Goal: Task Accomplishment & Management: Use online tool/utility

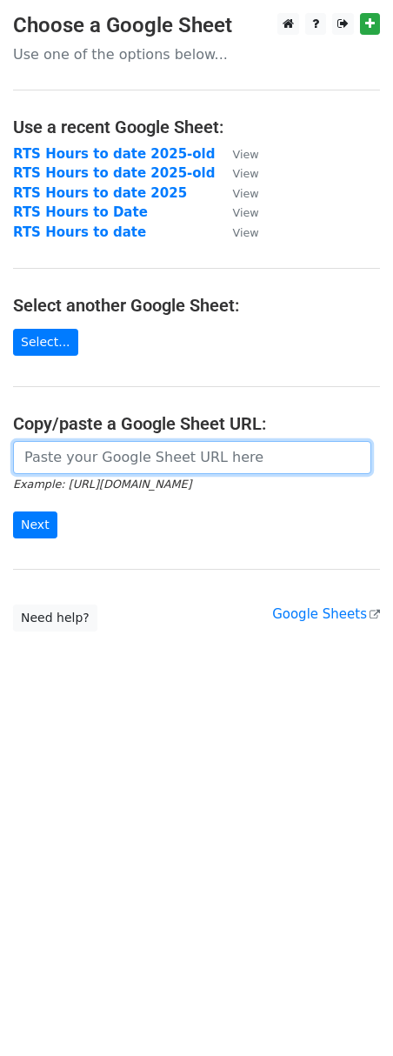
click at [110, 458] on input "url" at bounding box center [192, 457] width 358 height 33
paste input "https://docs.google.com/spreadsheets/d/1BDjVXbLY8AZV3MM_TU7916LnFbuSySM5qRwetwa…"
type input "https://docs.google.com/spreadsheets/d/1BDjVXbLY8AZV3MM_TU7916LnFbuSySM5qRwetwa…"
click at [13, 511] on input "Next" at bounding box center [35, 524] width 44 height 27
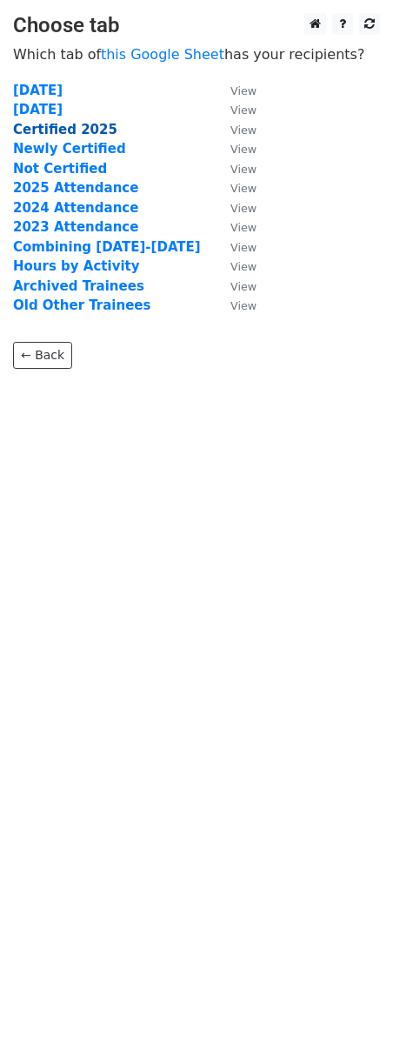
click at [57, 127] on strong "Certified 2025" at bounding box center [65, 130] width 104 height 16
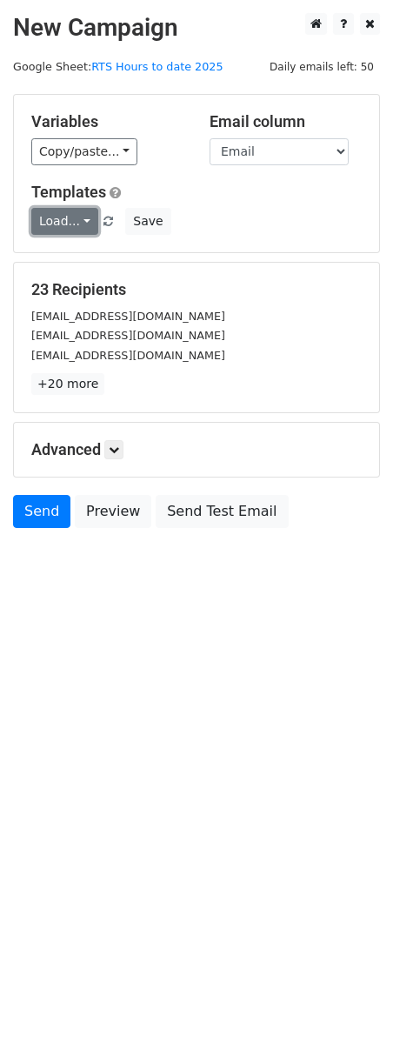
click at [70, 223] on link "Load..." at bounding box center [64, 221] width 67 height 27
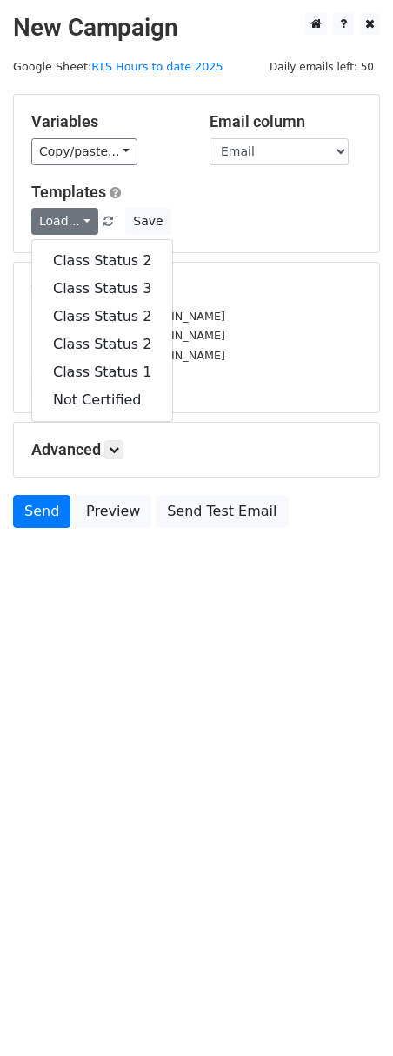
click at [258, 219] on div "Load... Class Status 2 Class Status 3 Class Status 2 Class Status 2 Class Statu…" at bounding box center [196, 221] width 357 height 27
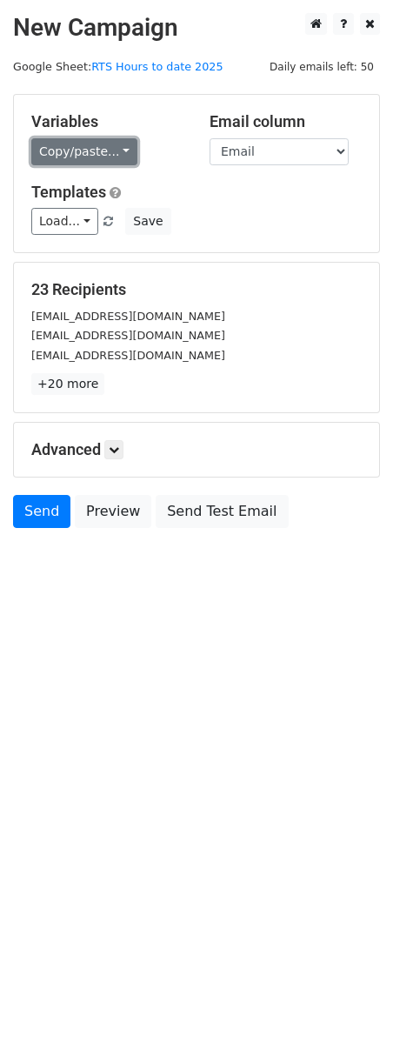
click at [90, 142] on link "Copy/paste..." at bounding box center [84, 151] width 106 height 27
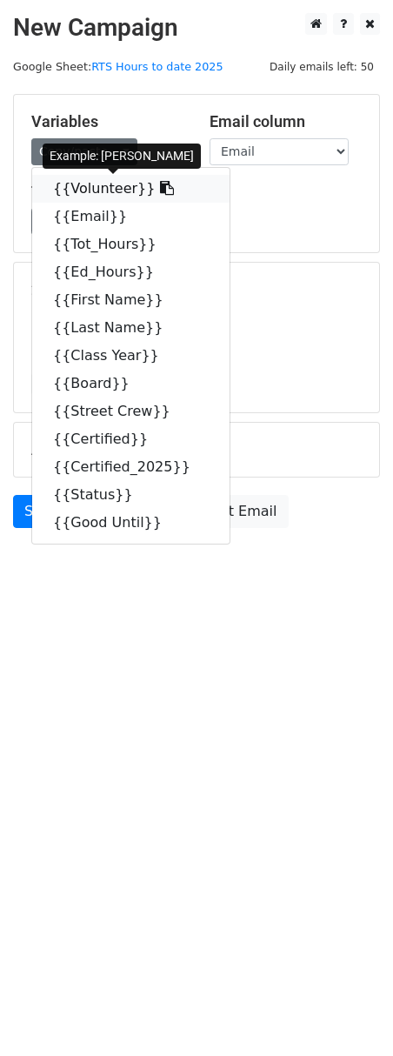
click at [88, 192] on link "{{Volunteer}}" at bounding box center [130, 189] width 197 height 28
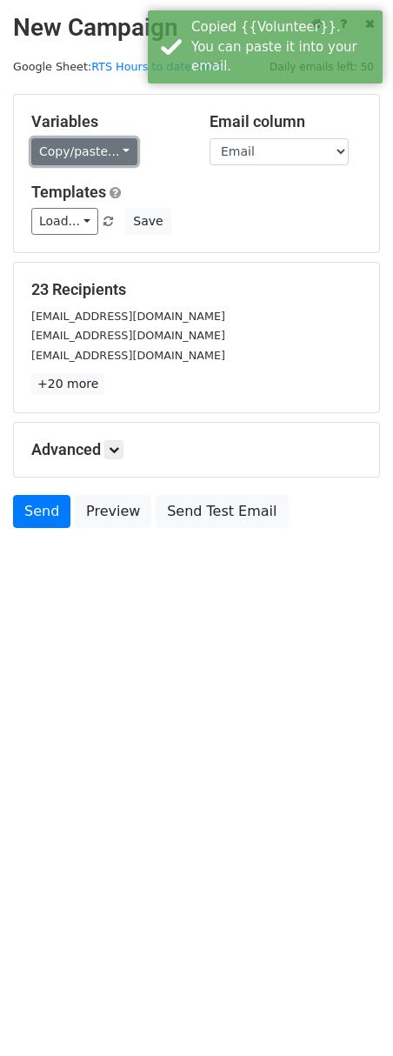
click at [89, 160] on link "Copy/paste..." at bounding box center [84, 151] width 106 height 27
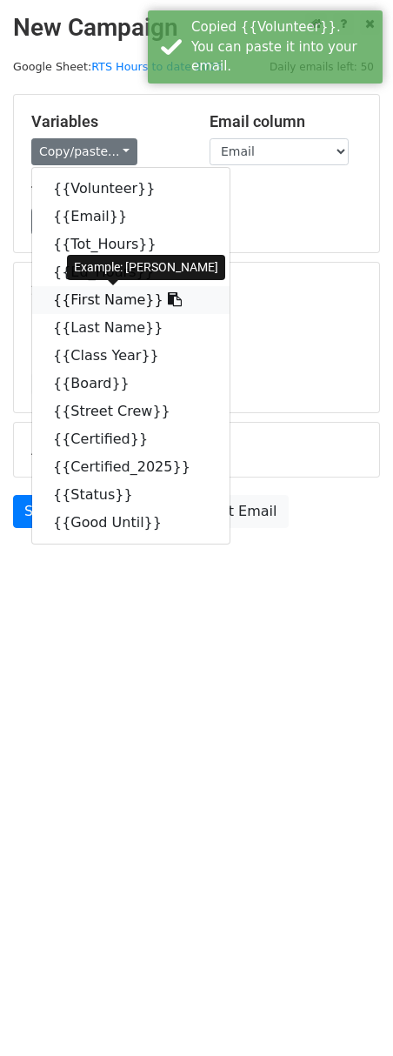
click at [90, 299] on link "{{First Name}}" at bounding box center [130, 300] width 197 height 28
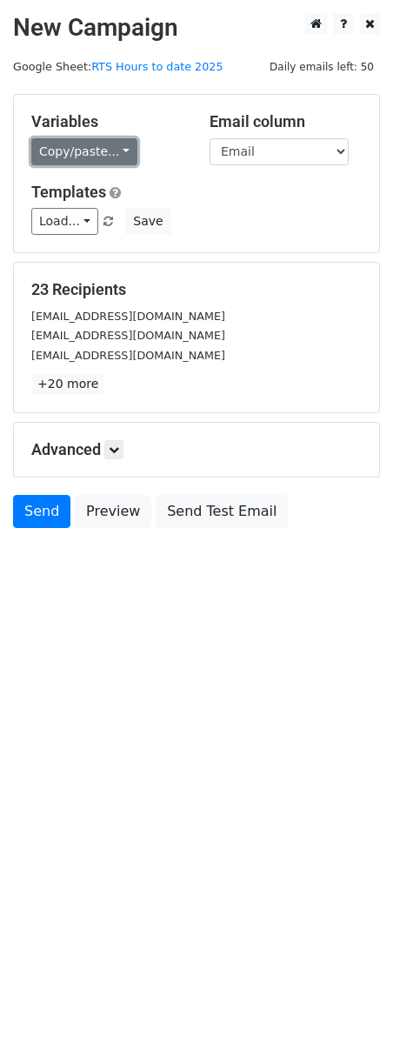
click at [103, 152] on link "Copy/paste..." at bounding box center [84, 151] width 106 height 27
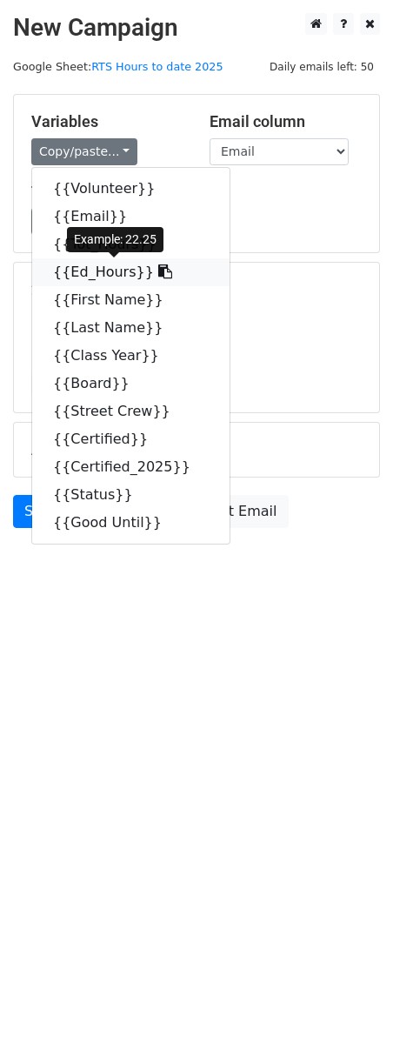
click at [106, 273] on link "{{Ed_Hours}}" at bounding box center [130, 272] width 197 height 28
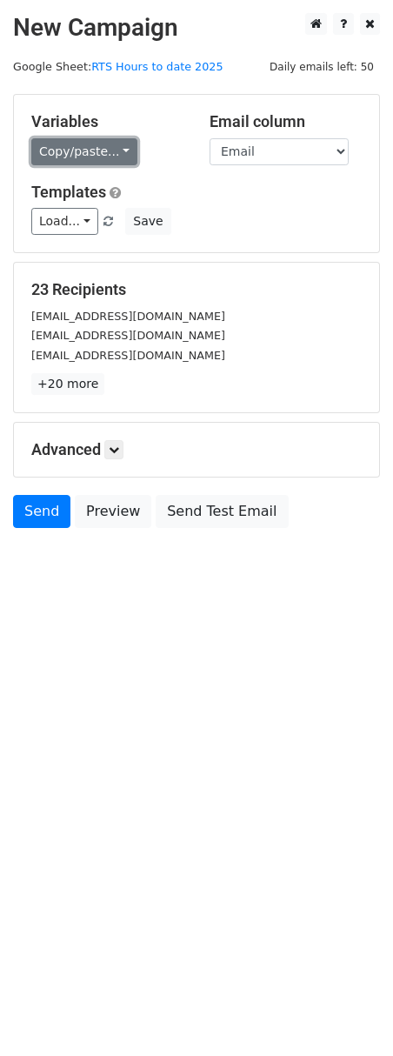
click at [104, 143] on link "Copy/paste..." at bounding box center [84, 151] width 106 height 27
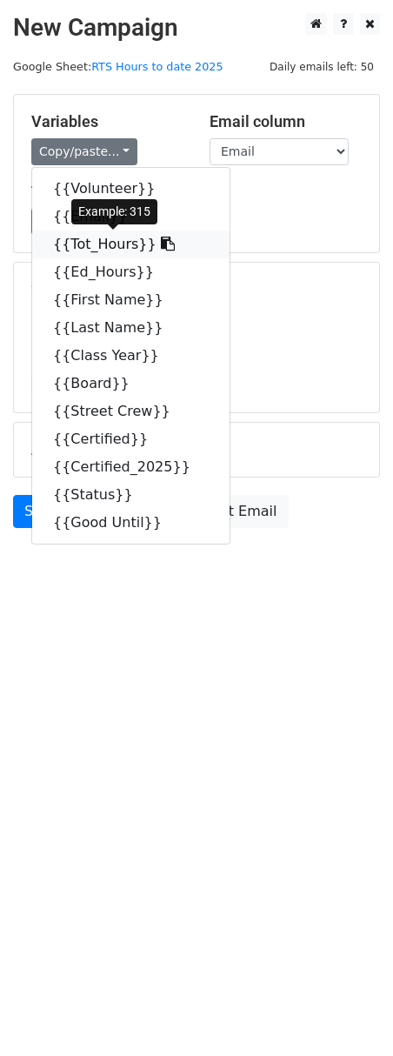
click at [89, 244] on link "{{Tot_Hours}}" at bounding box center [130, 245] width 197 height 28
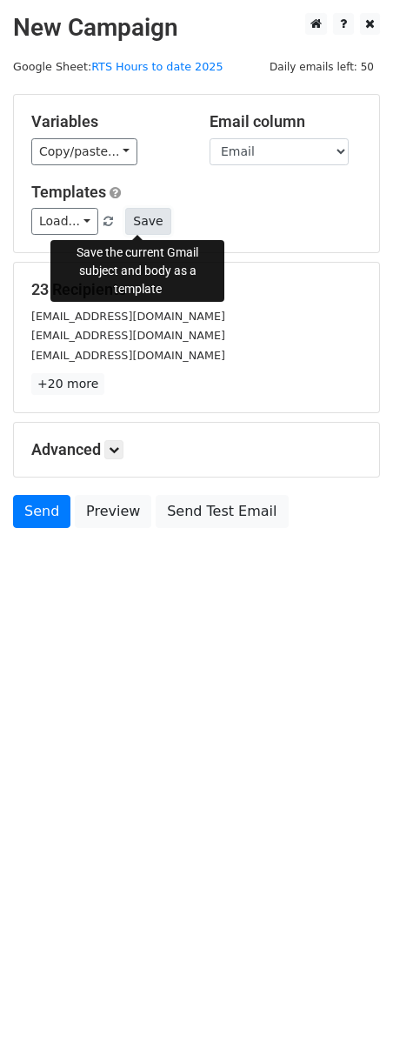
click at [144, 217] on button "Save" at bounding box center [147, 221] width 45 height 27
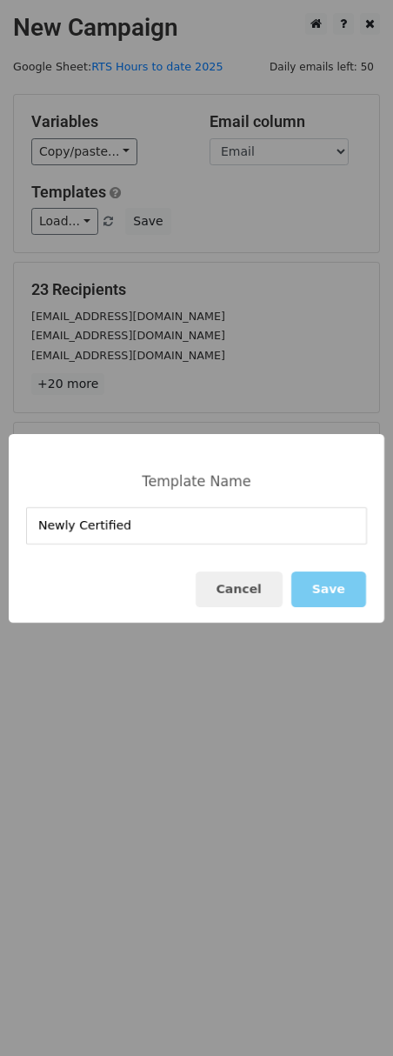
type input "Newly Certified"
click at [327, 588] on button "Save" at bounding box center [328, 589] width 75 height 36
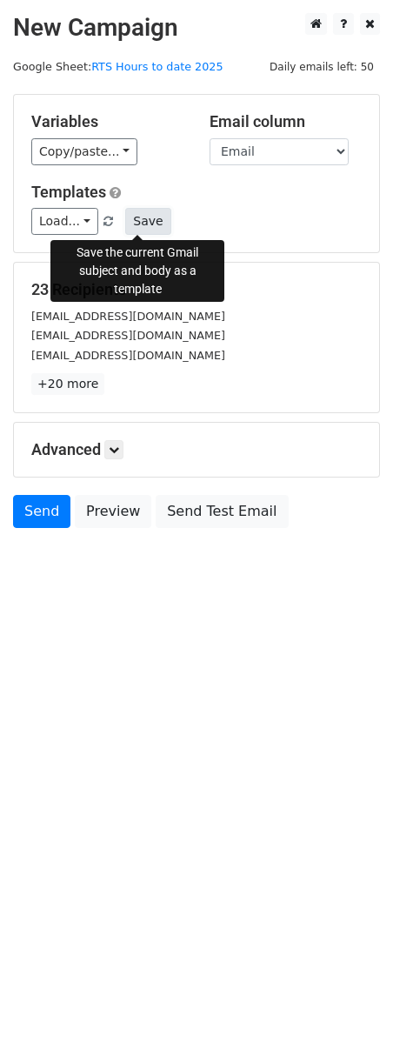
click at [135, 226] on button "Save" at bounding box center [147, 221] width 45 height 27
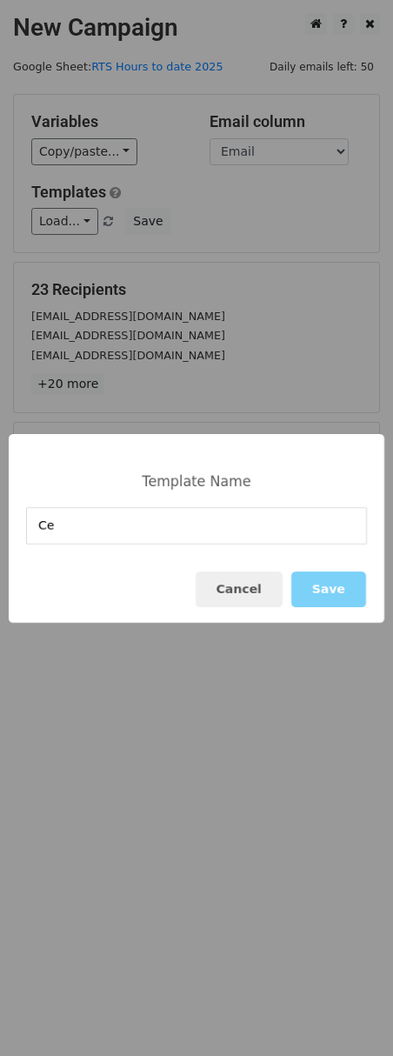
type input "C"
type input "Recertified"
click at [345, 595] on button "Save" at bounding box center [328, 589] width 75 height 36
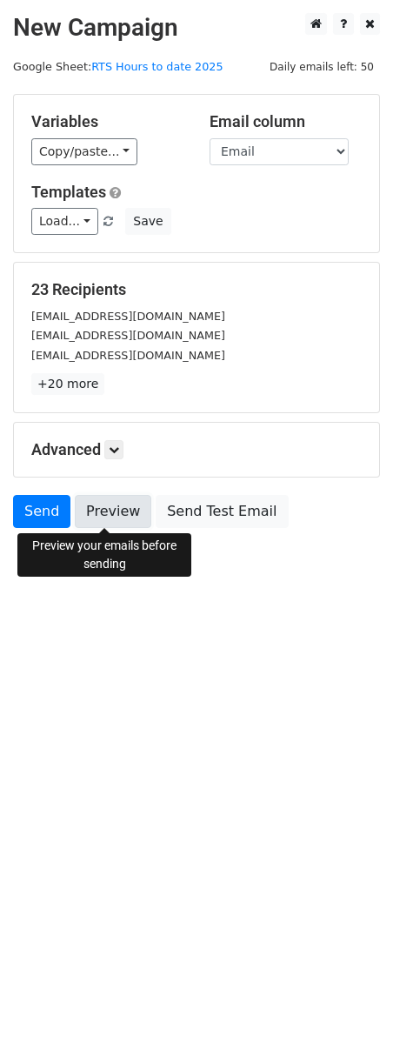
click at [126, 495] on link "Preview" at bounding box center [113, 511] width 77 height 33
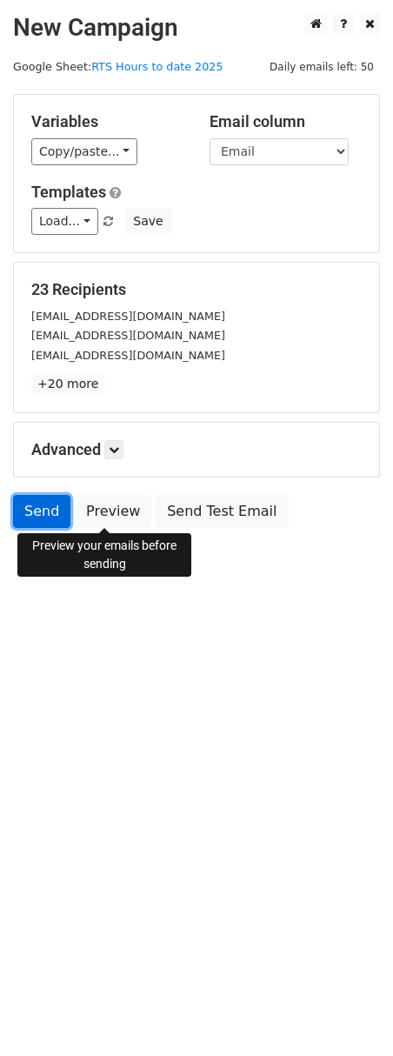
click at [35, 513] on link "Send" at bounding box center [41, 511] width 57 height 33
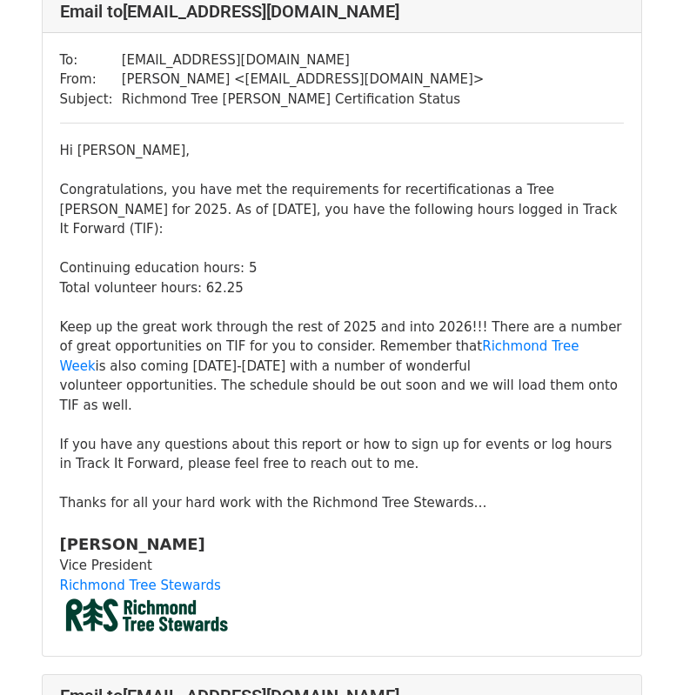
scroll to position [7045, 0]
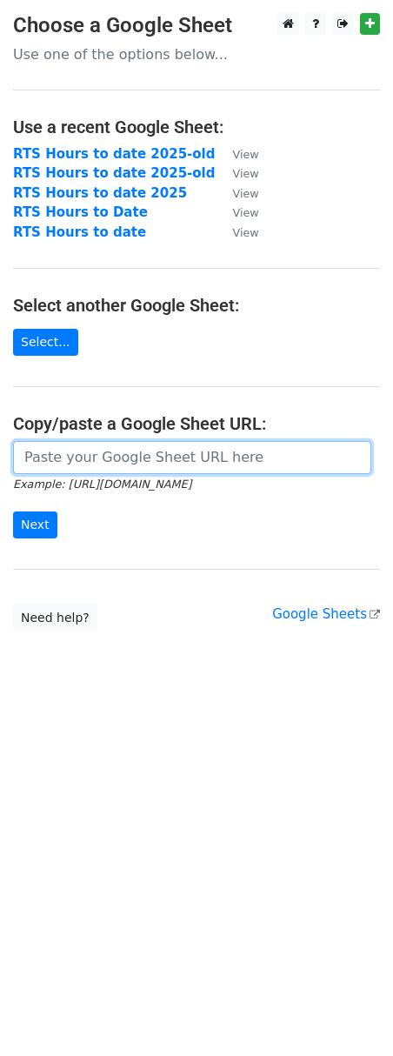
click at [90, 459] on input "url" at bounding box center [192, 457] width 358 height 33
paste input "https://docs.google.com/spreadsheets/d/1BDjVXbLY8AZV3MM_TU7916LnFbuSySM5qRwetwa…"
type input "https://docs.google.com/spreadsheets/d/1BDjVXbLY8AZV3MM_TU7916LnFbuSySM5qRwetwa…"
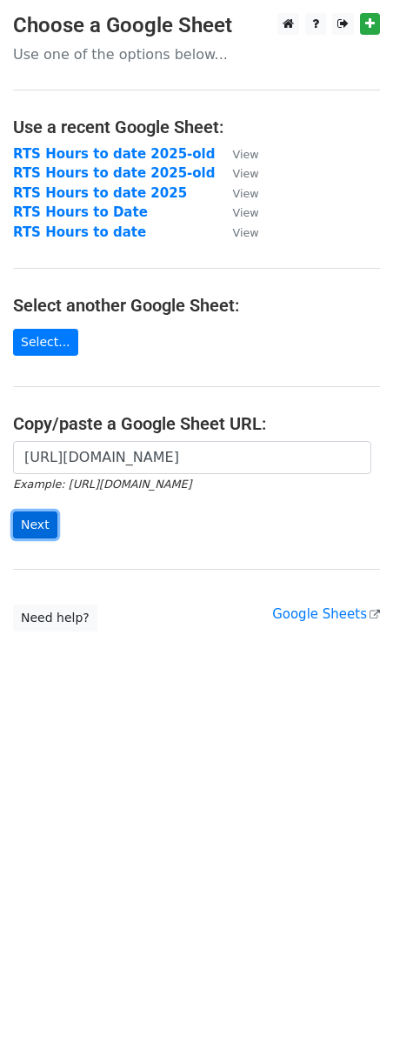
click at [23, 522] on input "Next" at bounding box center [35, 524] width 44 height 27
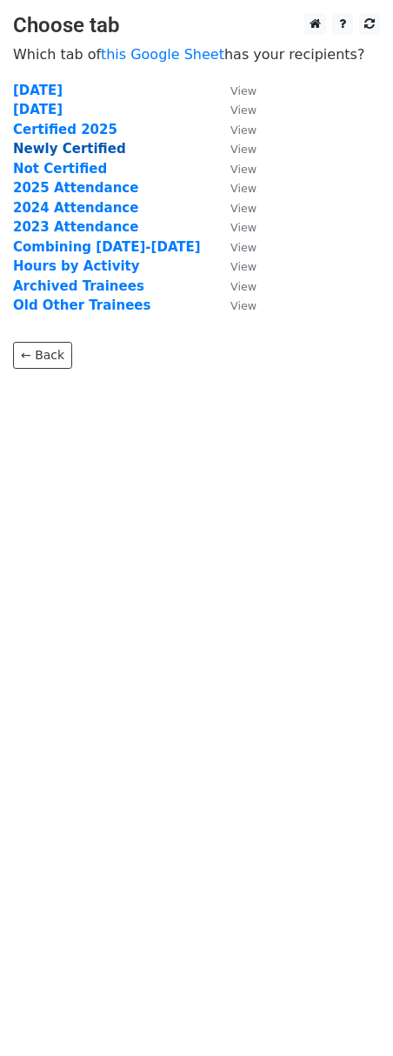
click at [82, 151] on strong "Newly Certified" at bounding box center [69, 149] width 113 height 16
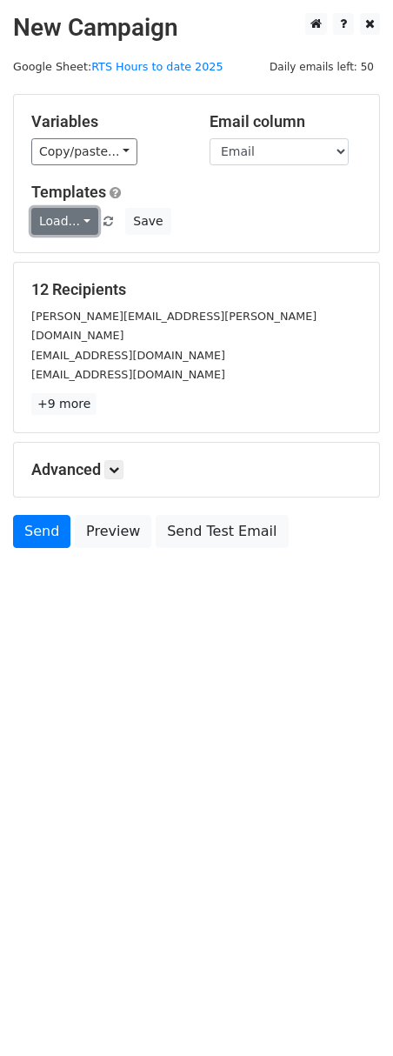
click at [85, 220] on link "Load..." at bounding box center [64, 221] width 67 height 27
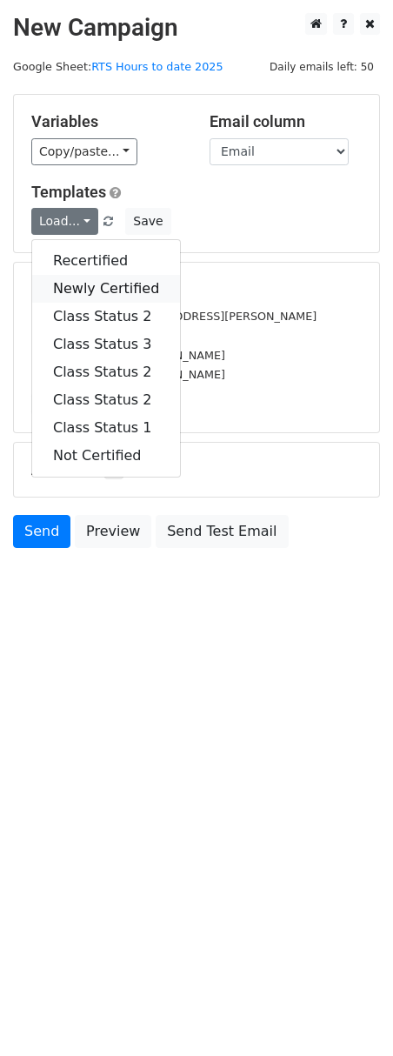
click at [84, 289] on link "Newly Certified" at bounding box center [106, 289] width 148 height 28
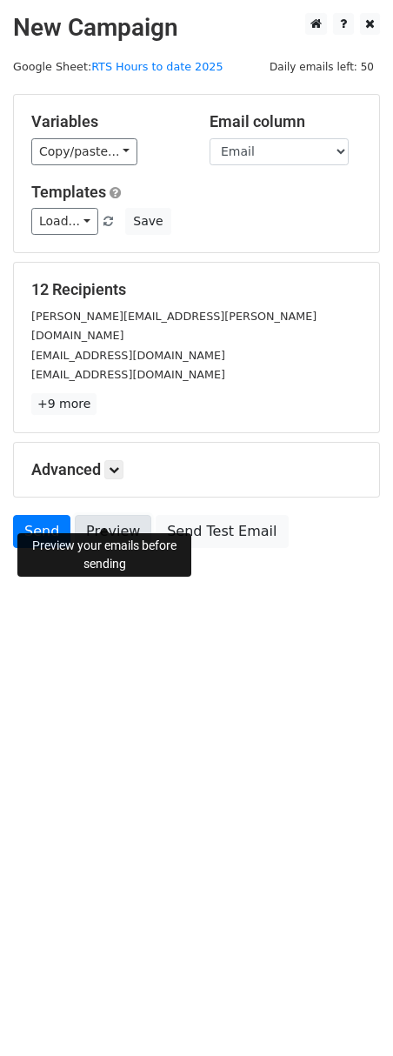
click at [104, 515] on link "Preview" at bounding box center [113, 531] width 77 height 33
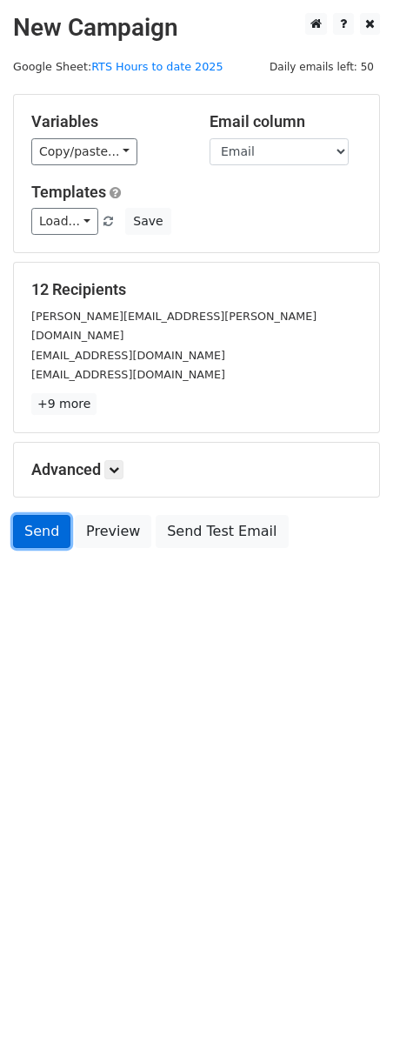
click at [46, 515] on link "Send" at bounding box center [41, 531] width 57 height 33
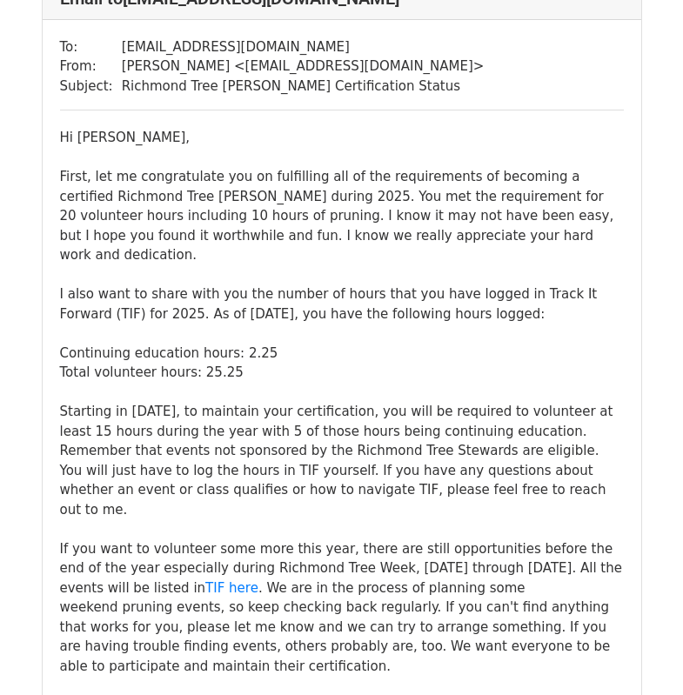
scroll to position [2088, 0]
